Goal: Task Accomplishment & Management: Use online tool/utility

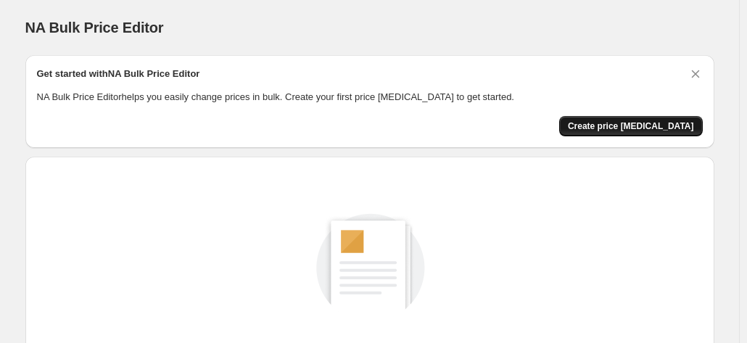
click at [634, 127] on span "Create price [MEDICAL_DATA]" at bounding box center [631, 126] width 126 height 12
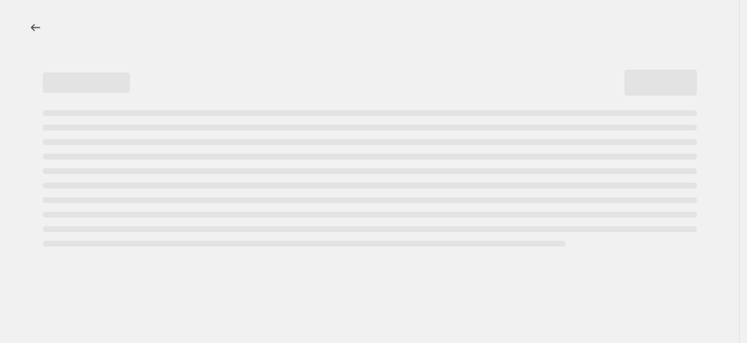
select select "percentage"
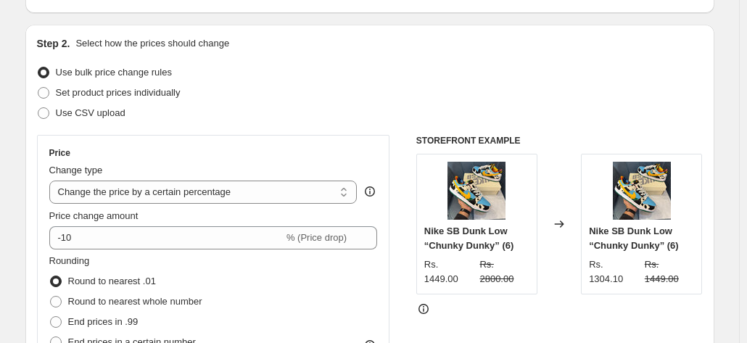
scroll to position [189, 0]
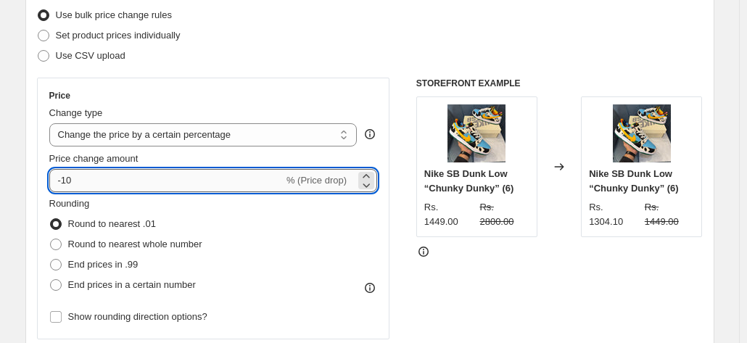
click at [178, 176] on input "-10" at bounding box center [166, 180] width 234 height 23
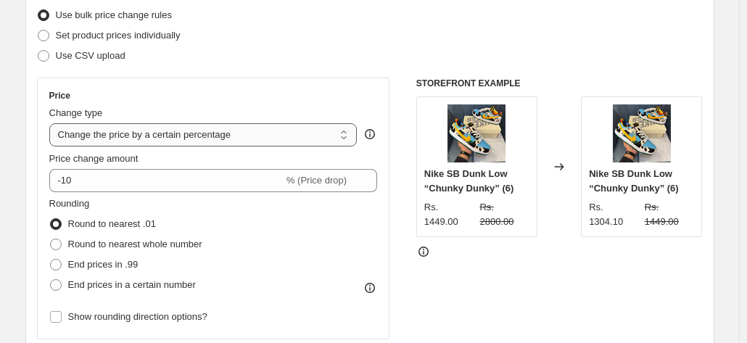
click at [217, 127] on select "Change the price to a certain amount Change the price by a certain amount Chang…" at bounding box center [203, 134] width 308 height 23
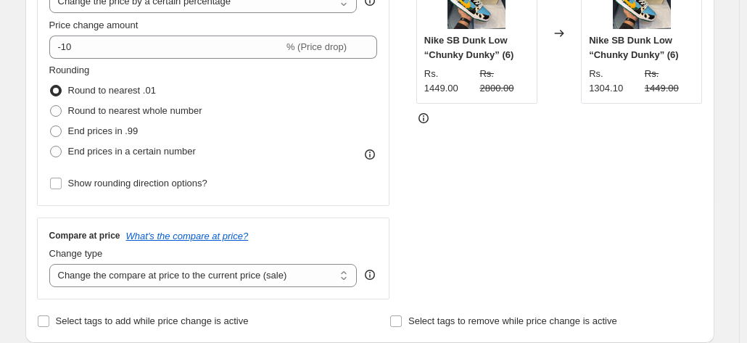
scroll to position [324, 0]
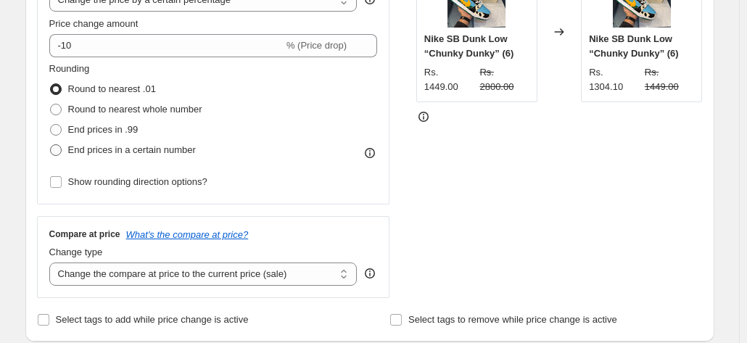
click at [62, 146] on span at bounding box center [56, 150] width 12 height 12
click at [51, 145] on input "End prices in a certain number" at bounding box center [50, 144] width 1 height 1
radio input "true"
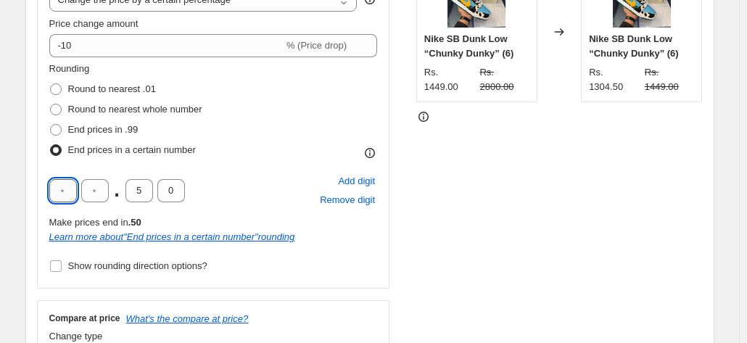
click at [74, 189] on input "text" at bounding box center [63, 190] width 28 height 23
type input "9"
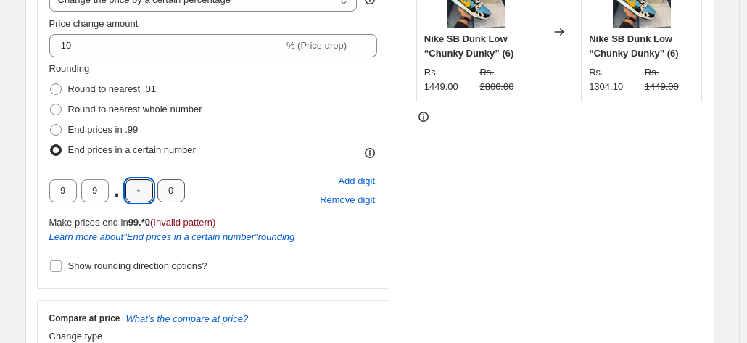
type input "0"
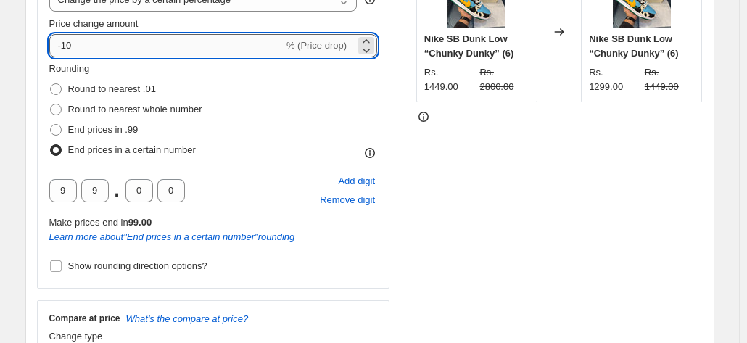
click at [159, 49] on input "-10" at bounding box center [166, 45] width 234 height 23
type input "-1"
type input "0"
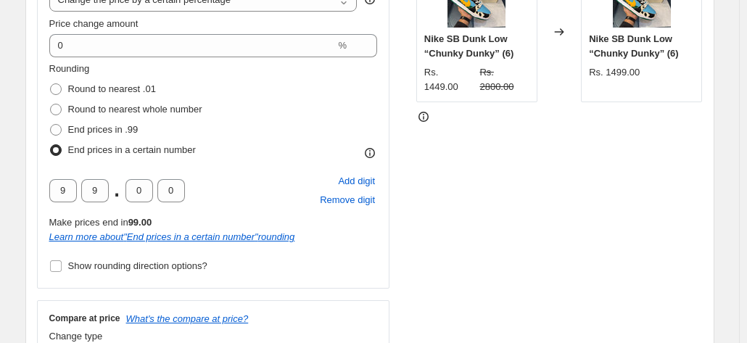
click at [447, 144] on div "STOREFRONT EXAMPLE Nike SB Dunk Low “Chunky Dunky” (6) Rs. 1449.00 Rs. 2800.00 …" at bounding box center [559, 162] width 286 height 439
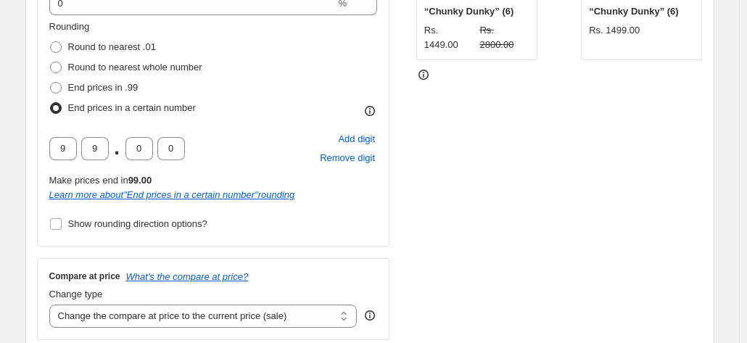
scroll to position [368, 0]
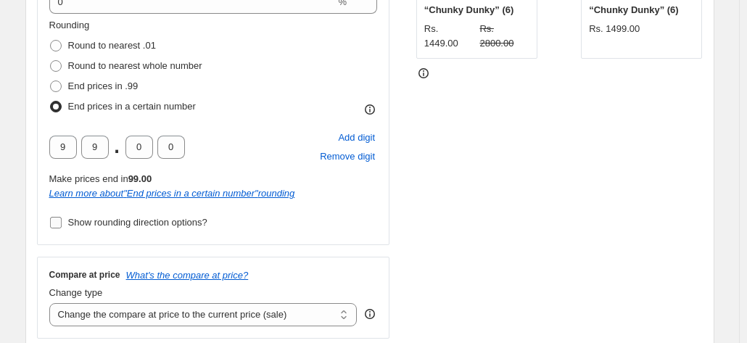
click at [58, 223] on input "Show rounding direction options?" at bounding box center [56, 223] width 12 height 12
checkbox input "true"
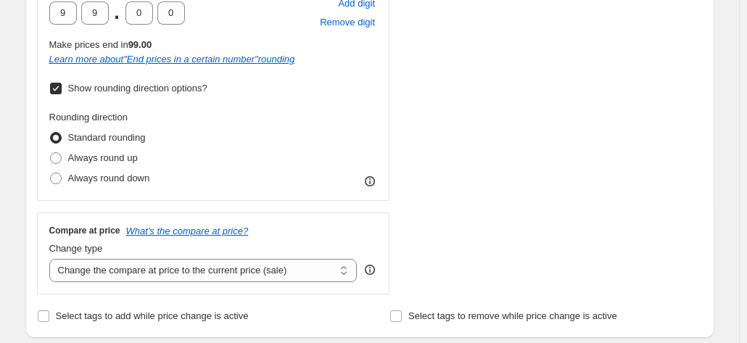
scroll to position [505, 0]
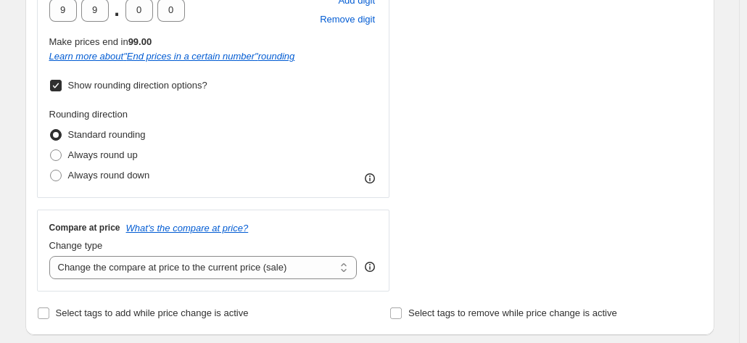
click at [374, 178] on icon at bounding box center [369, 178] width 14 height 14
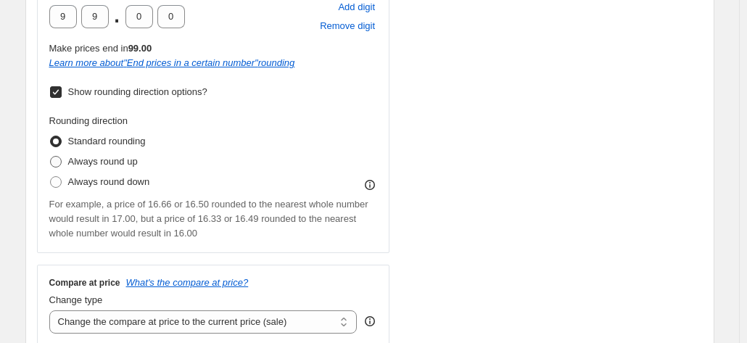
scroll to position [500, 0]
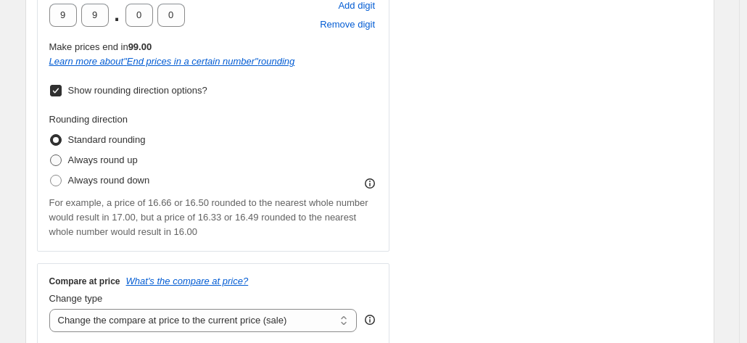
click at [61, 163] on span at bounding box center [56, 160] width 12 height 12
click at [51, 155] on input "Always round up" at bounding box center [50, 154] width 1 height 1
radio input "true"
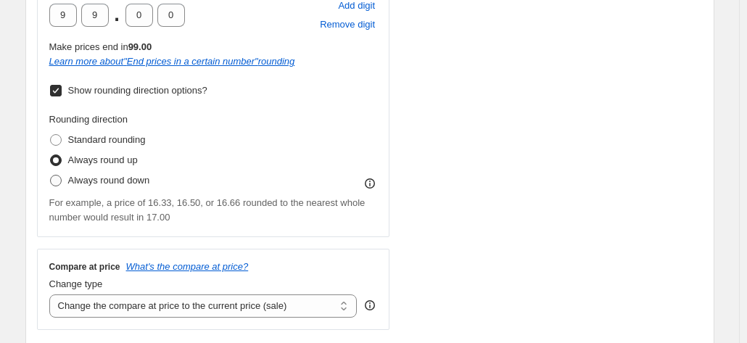
click at [58, 182] on span at bounding box center [56, 181] width 12 height 12
click at [51, 175] on input "Always round down" at bounding box center [50, 175] width 1 height 1
radio input "true"
click at [58, 162] on span at bounding box center [56, 160] width 12 height 12
click at [51, 155] on input "Always round up" at bounding box center [50, 154] width 1 height 1
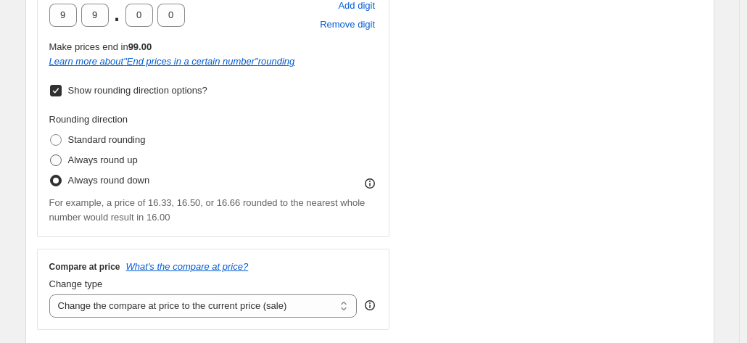
radio input "true"
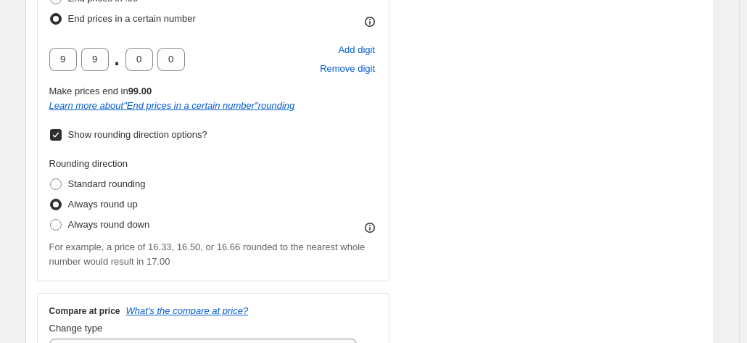
scroll to position [454, 0]
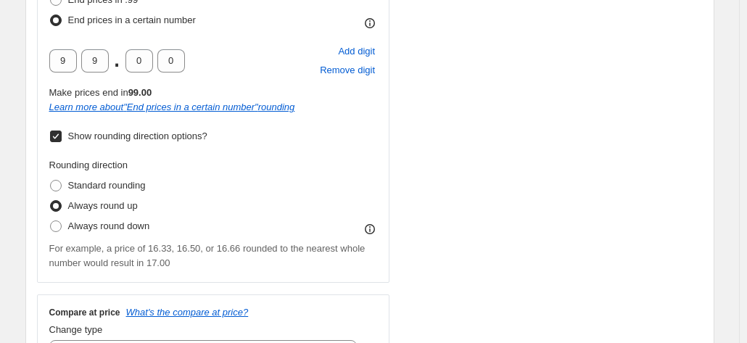
click at [61, 141] on input "Show rounding direction options?" at bounding box center [56, 136] width 12 height 12
checkbox input "false"
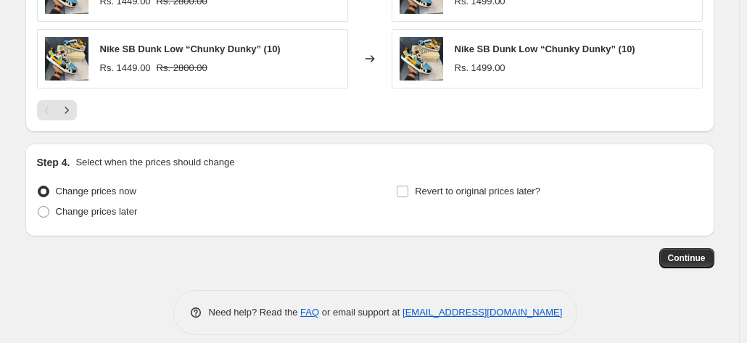
scroll to position [1186, 0]
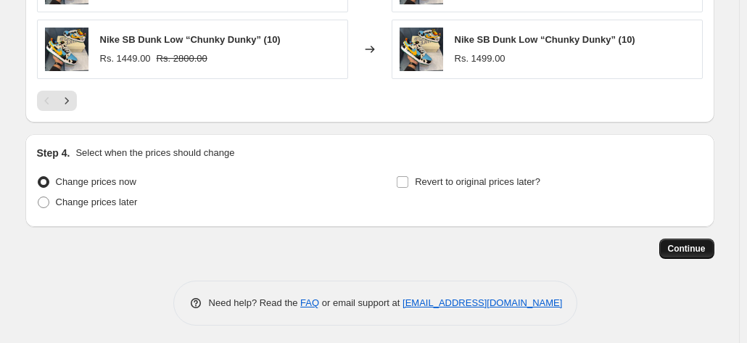
click at [679, 245] on span "Continue" at bounding box center [687, 249] width 38 height 12
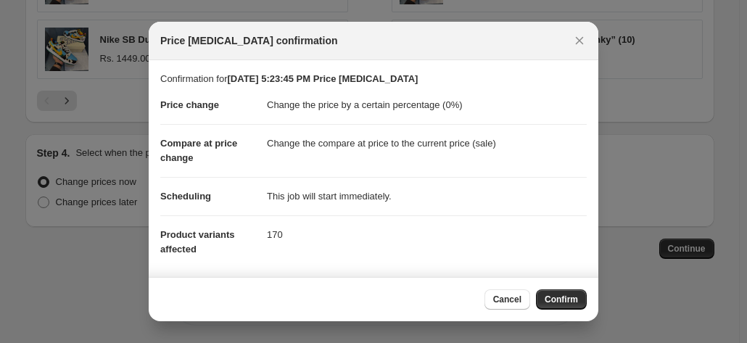
scroll to position [132, 0]
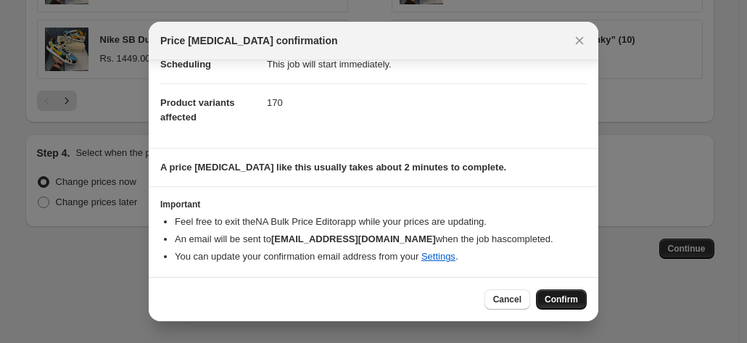
click at [560, 295] on span "Confirm" at bounding box center [560, 300] width 33 height 12
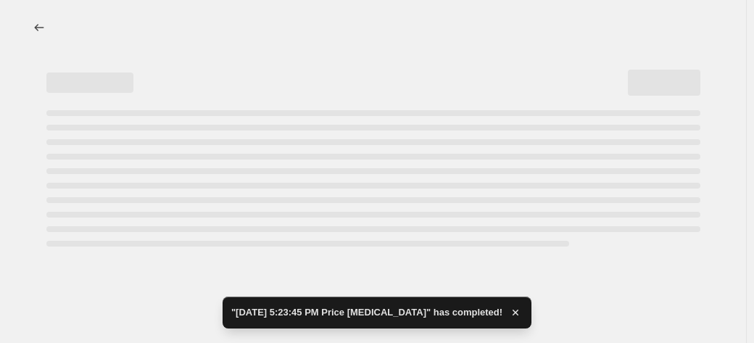
select select "percentage"
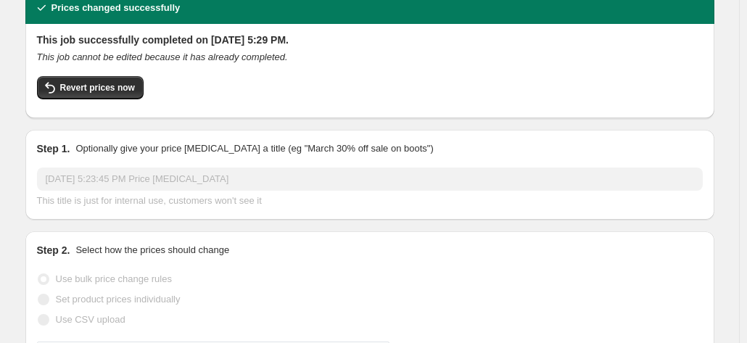
scroll to position [83, 0]
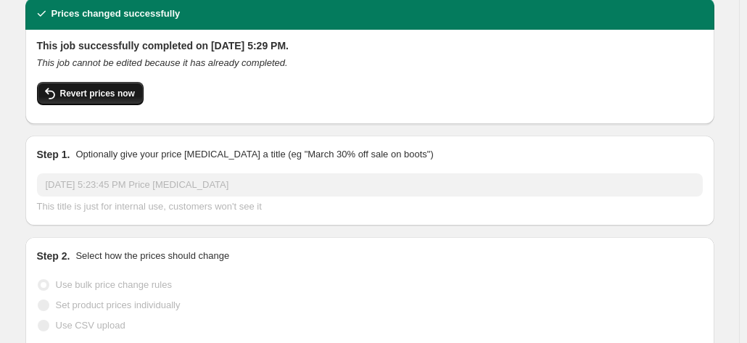
click at [120, 88] on span "Revert prices now" at bounding box center [97, 94] width 75 height 12
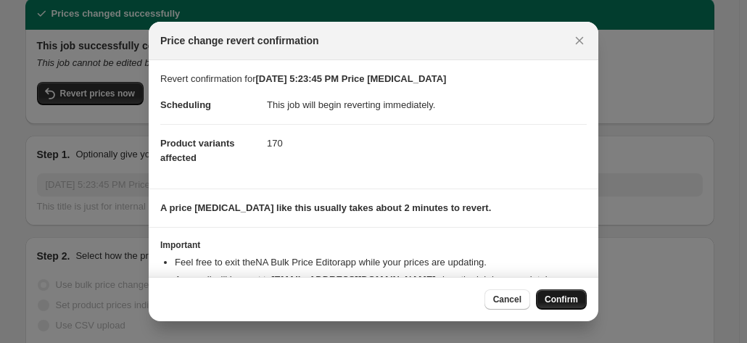
click at [556, 297] on span "Confirm" at bounding box center [560, 300] width 33 height 12
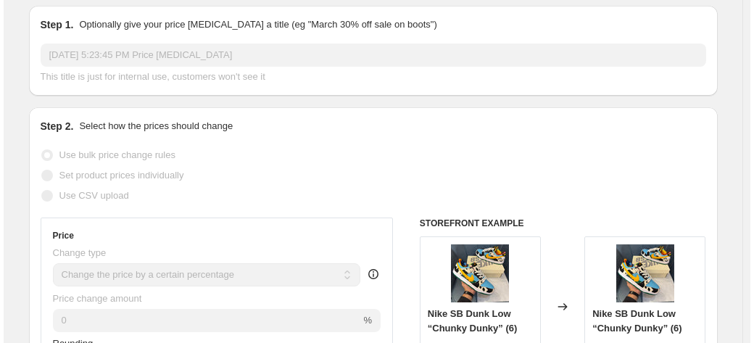
scroll to position [0, 0]
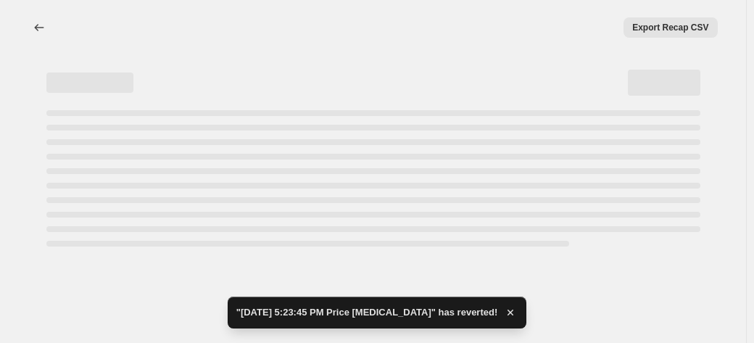
select select "percentage"
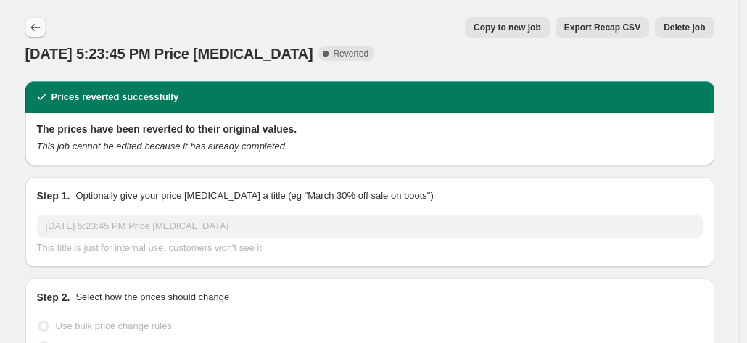
click at [46, 21] on button "Price change jobs" at bounding box center [35, 27] width 20 height 20
